Goal: Information Seeking & Learning: Learn about a topic

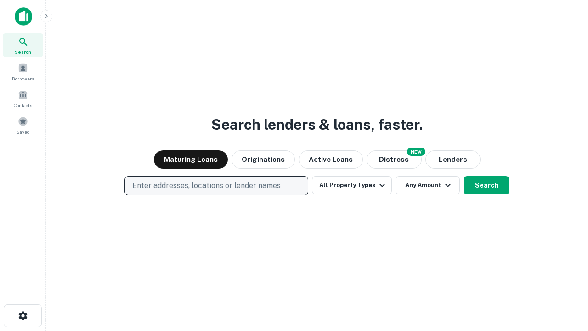
click at [216, 186] on p "Enter addresses, locations or lender names" at bounding box center [206, 185] width 148 height 11
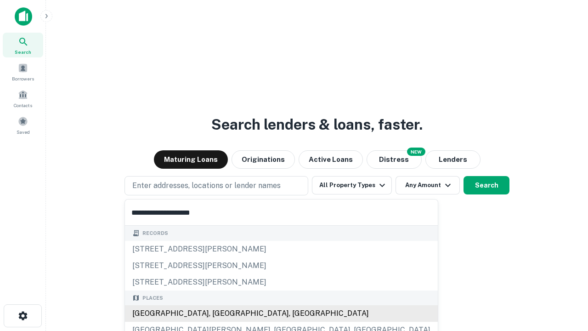
click at [220, 313] on div "[GEOGRAPHIC_DATA], [GEOGRAPHIC_DATA], [GEOGRAPHIC_DATA]" at bounding box center [281, 313] width 313 height 17
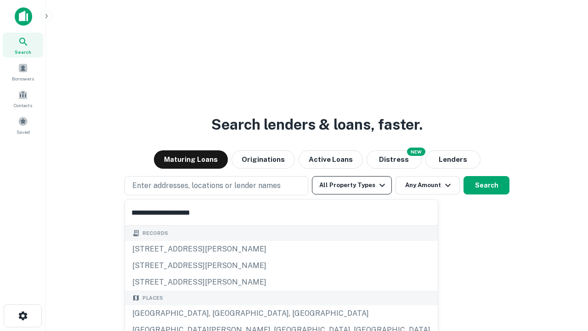
click at [352, 185] on button "All Property Types" at bounding box center [352, 185] width 80 height 18
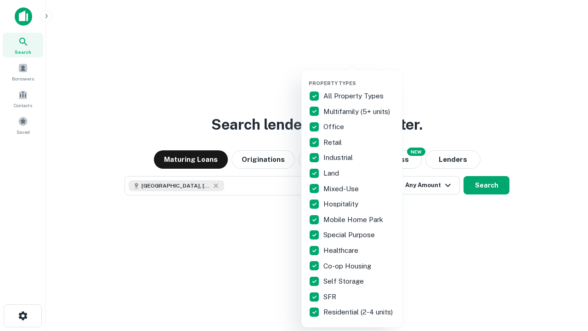
click at [359, 77] on button "button" at bounding box center [359, 77] width 101 height 0
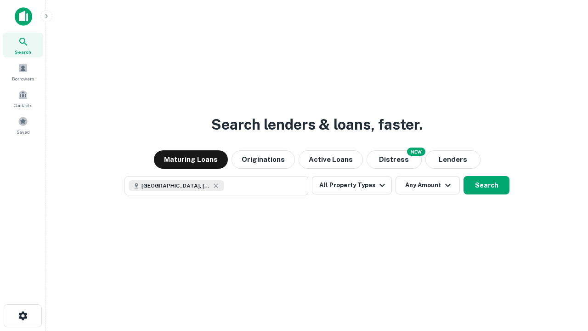
scroll to position [15, 0]
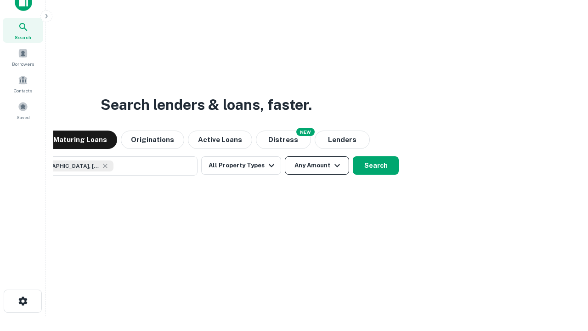
click at [285, 156] on button "Any Amount" at bounding box center [317, 165] width 64 height 18
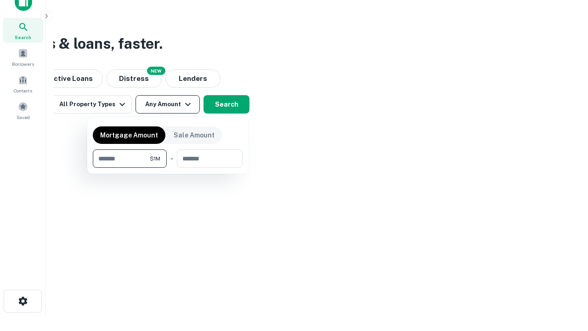
type input "*******"
click at [168, 168] on button "button" at bounding box center [168, 168] width 150 height 0
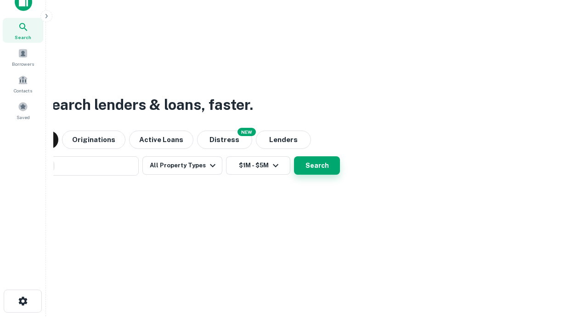
click at [294, 156] on button "Search" at bounding box center [317, 165] width 46 height 18
